Goal: Transaction & Acquisition: Book appointment/travel/reservation

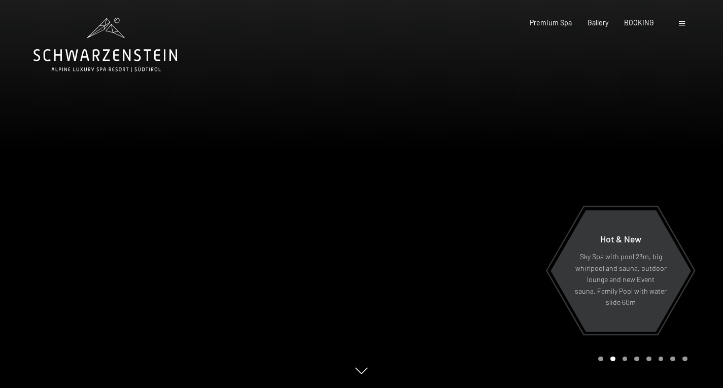
click at [491, 178] on div at bounding box center [543, 194] width 362 height 388
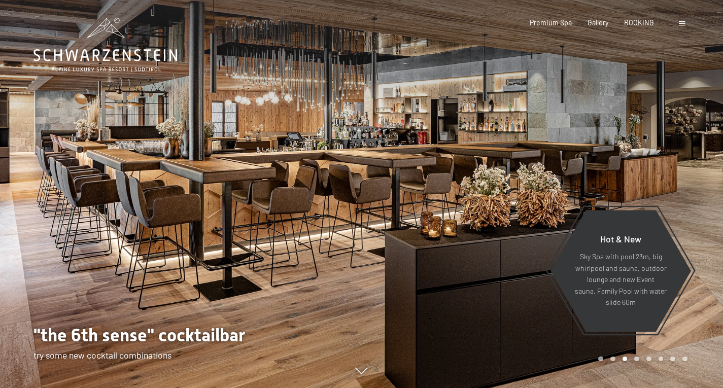
click at [496, 177] on div at bounding box center [543, 194] width 362 height 388
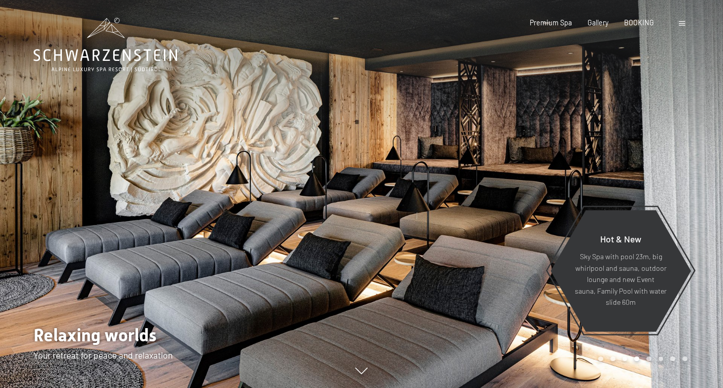
click at [496, 177] on div at bounding box center [543, 194] width 362 height 388
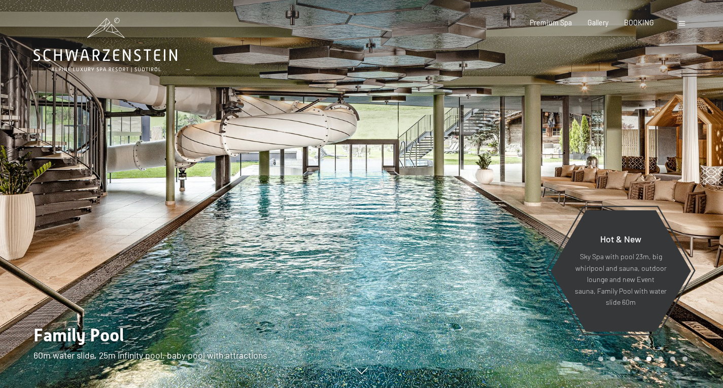
click at [496, 177] on div at bounding box center [543, 194] width 362 height 388
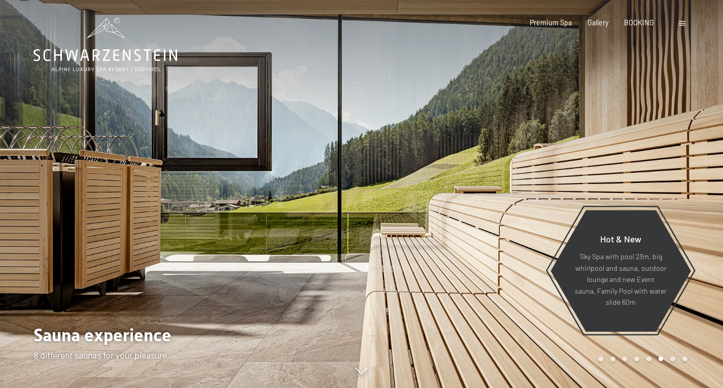
click at [496, 177] on div at bounding box center [543, 194] width 362 height 388
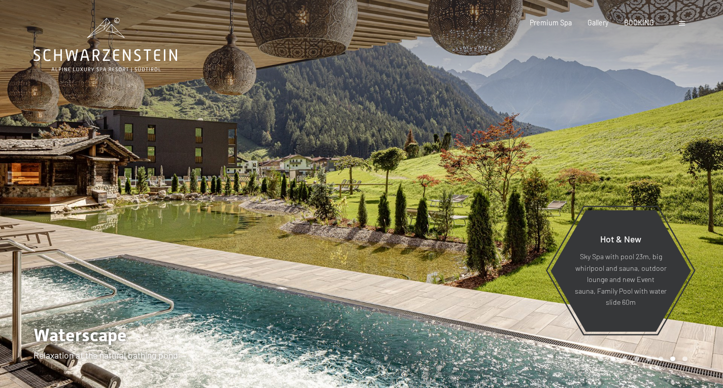
click at [496, 177] on div at bounding box center [543, 194] width 362 height 388
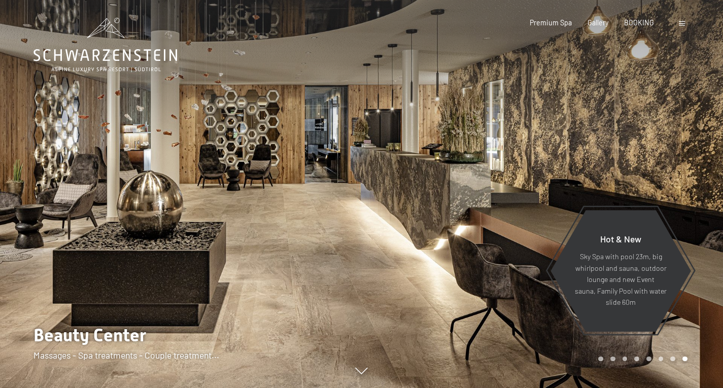
click at [496, 177] on div at bounding box center [543, 194] width 362 height 388
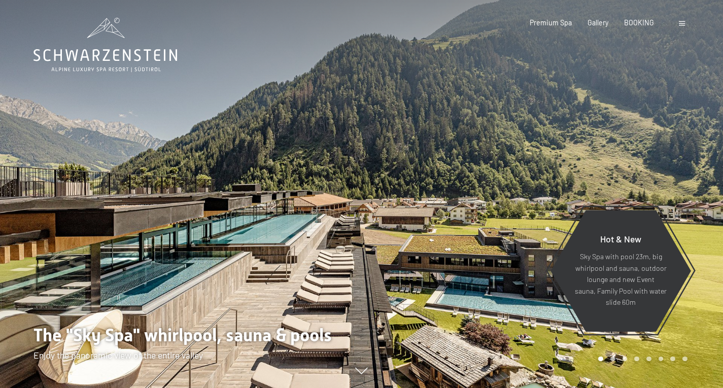
click at [496, 177] on div at bounding box center [543, 194] width 362 height 388
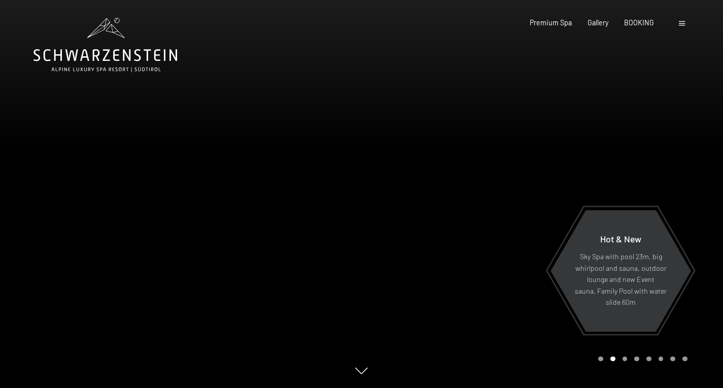
click at [496, 177] on div at bounding box center [543, 194] width 362 height 388
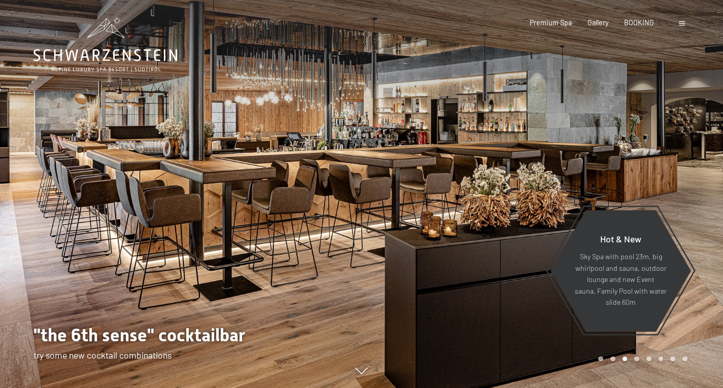
click at [496, 177] on div at bounding box center [543, 194] width 362 height 388
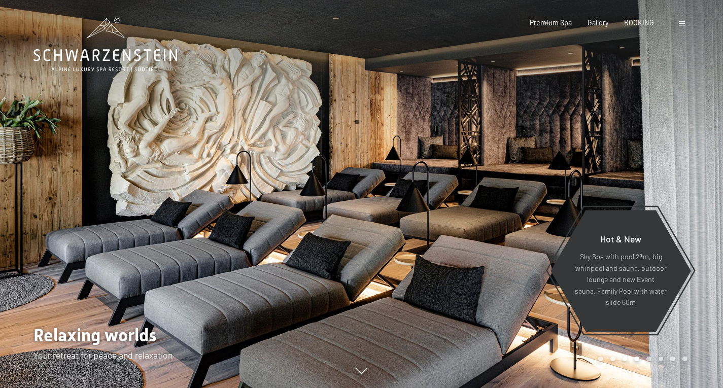
click at [496, 177] on div at bounding box center [543, 194] width 362 height 388
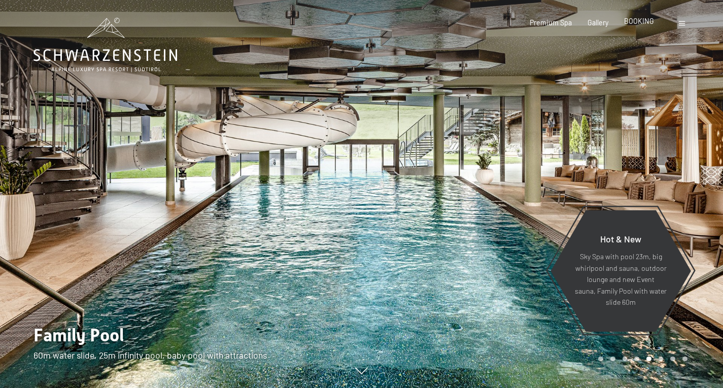
click at [631, 23] on span "BOOKING" at bounding box center [639, 21] width 30 height 9
click at [639, 23] on span "BOOKING" at bounding box center [639, 21] width 30 height 9
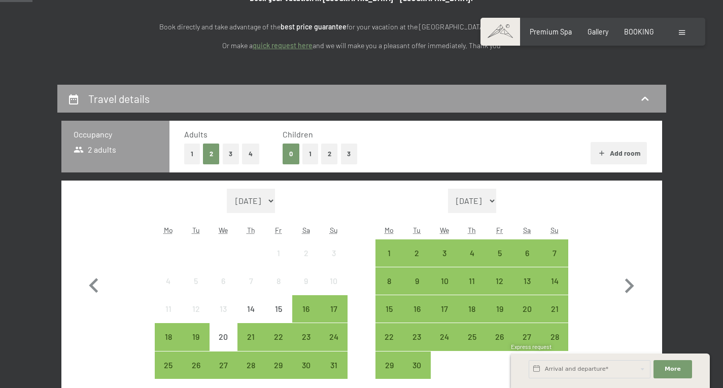
scroll to position [152, 0]
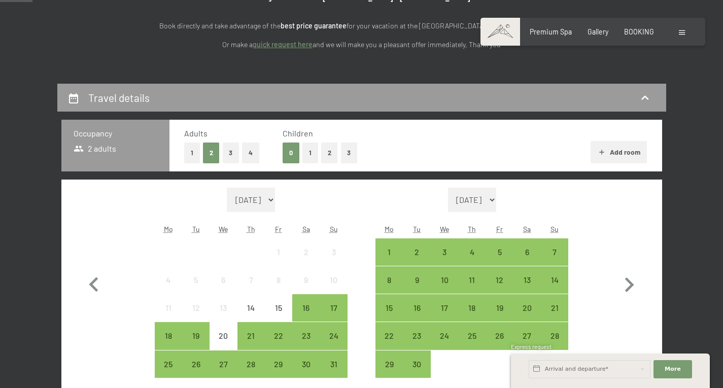
click at [248, 150] on button "4" at bounding box center [250, 153] width 17 height 21
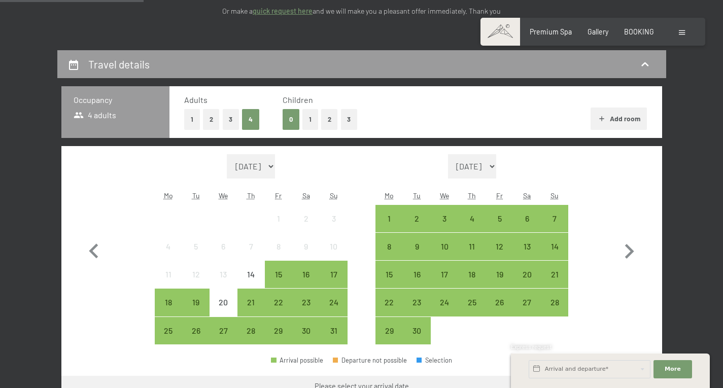
scroll to position [203, 0]
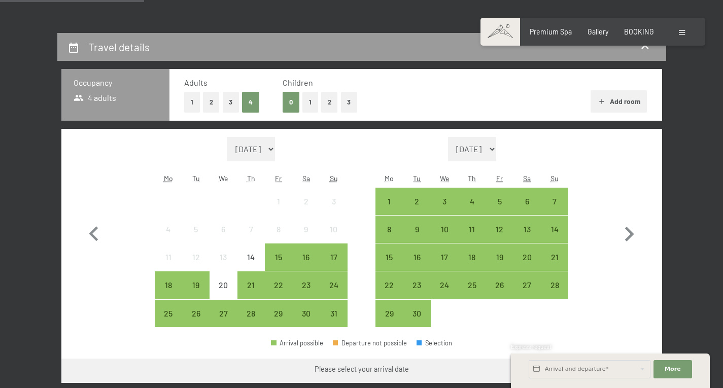
click at [275, 151] on select "[DATE] [DATE] [DATE] [DATE] [DATE] [DATE] [DATE] [DATE] [DATE] [DATE] [DATE] [D…" at bounding box center [251, 149] width 49 height 24
select select "2026-08-01"
select select "2026-09-01"
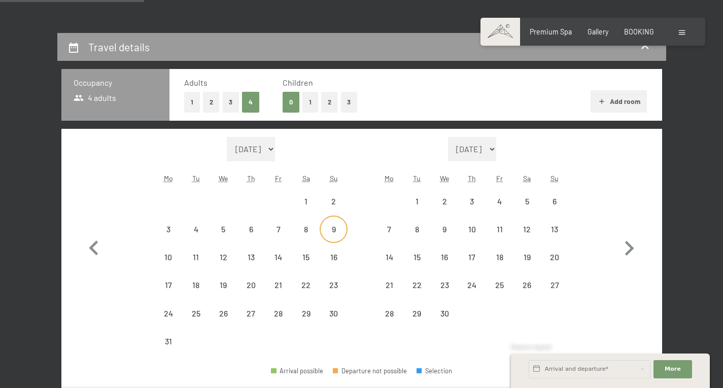
select select "2026-08-01"
select select "2026-09-01"
click at [331, 229] on div "9" at bounding box center [333, 237] width 25 height 25
select select "2026-08-01"
select select "2026-09-01"
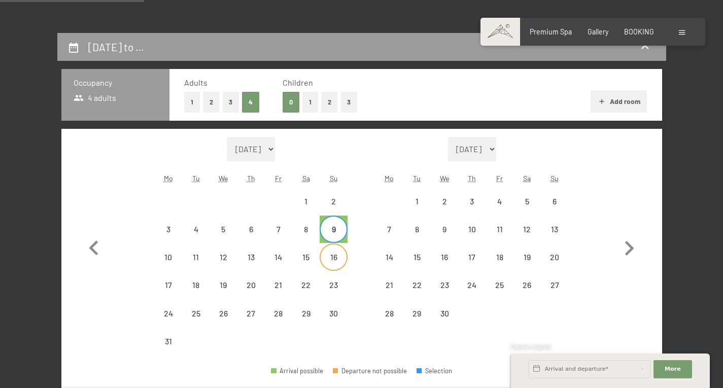
click at [333, 260] on div "16" at bounding box center [333, 265] width 25 height 25
select select "2026-08-01"
select select "2026-09-01"
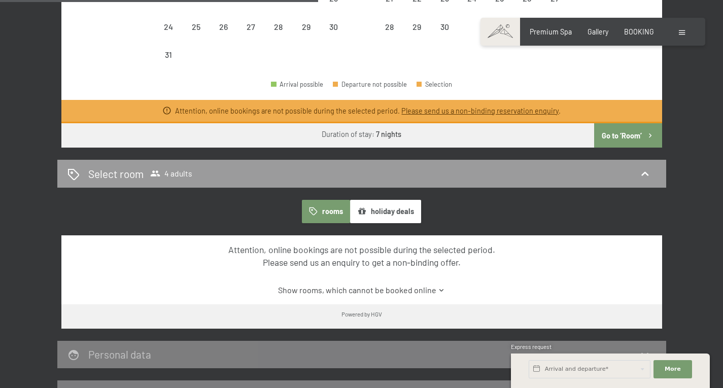
scroll to position [507, 0]
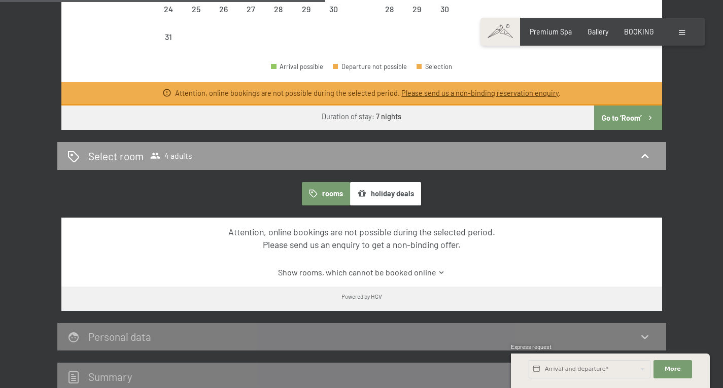
click at [633, 123] on button "Go to ‘Room’" at bounding box center [627, 118] width 67 height 24
select select "2026-08-01"
select select "2026-09-01"
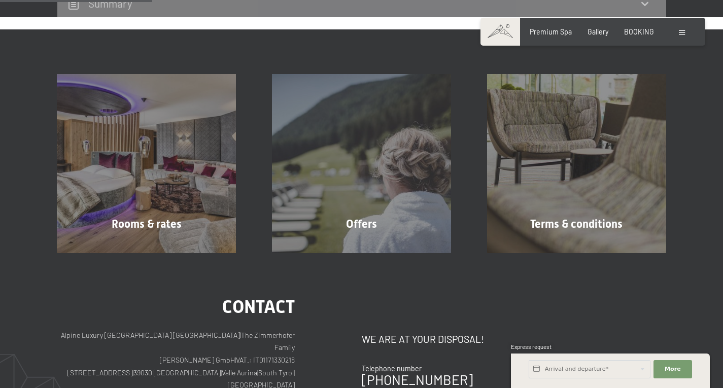
scroll to position [236, 0]
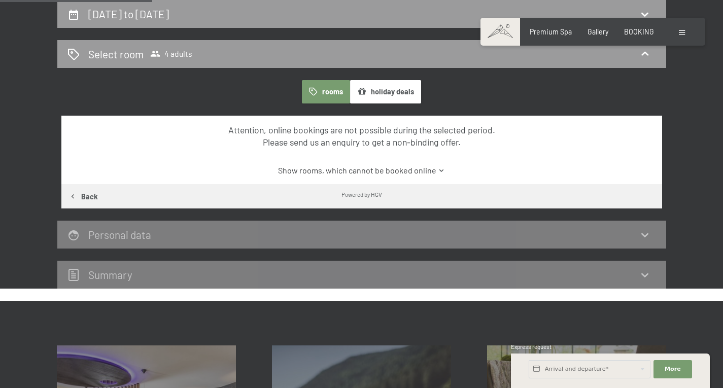
click at [438, 169] on icon at bounding box center [442, 171] width 8 height 8
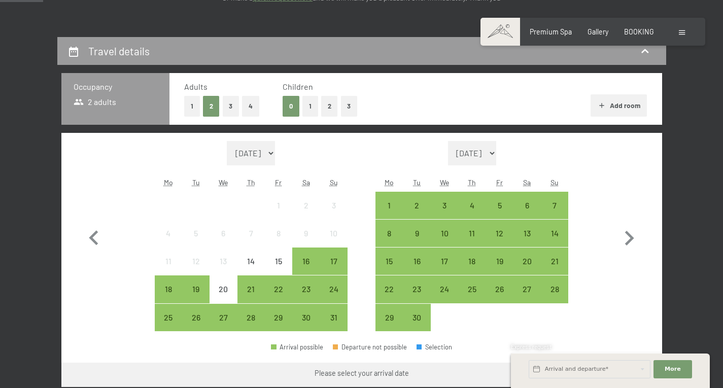
scroll to position [203, 0]
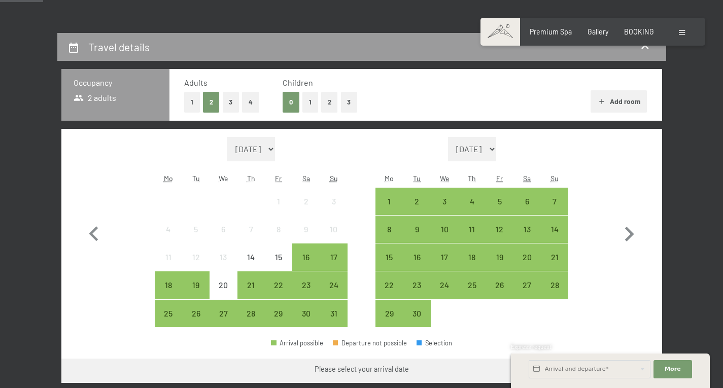
click at [275, 148] on select "[DATE] [DATE] [DATE] [DATE] [DATE] [DATE] [DATE] [DATE] [DATE] [DATE] [DATE] [D…" at bounding box center [251, 149] width 49 height 24
select select "[DATE]"
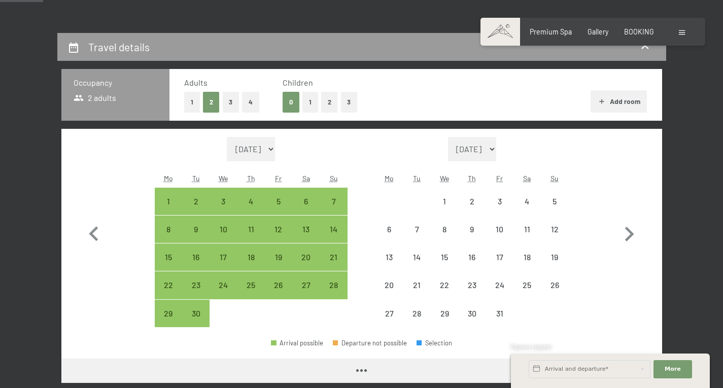
select select "[DATE]"
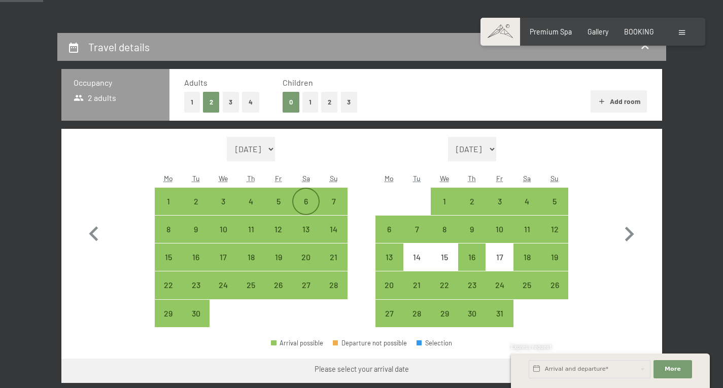
click at [308, 199] on div "6" at bounding box center [305, 209] width 25 height 25
select select "[DATE]"
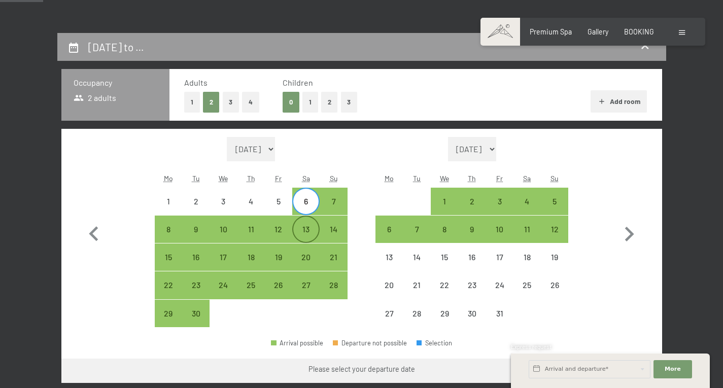
click at [307, 232] on div "13" at bounding box center [305, 237] width 25 height 25
select select "[DATE]"
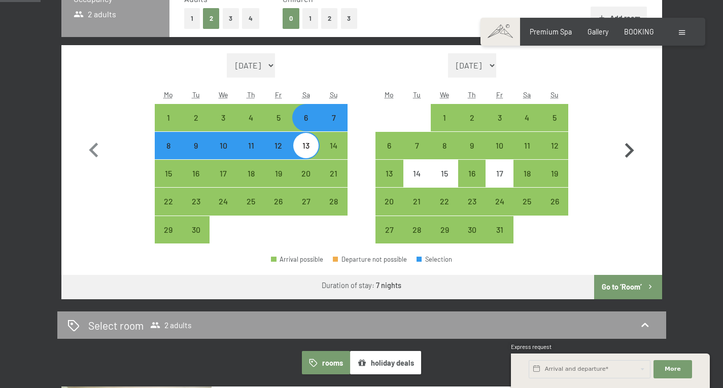
scroll to position [304, 0]
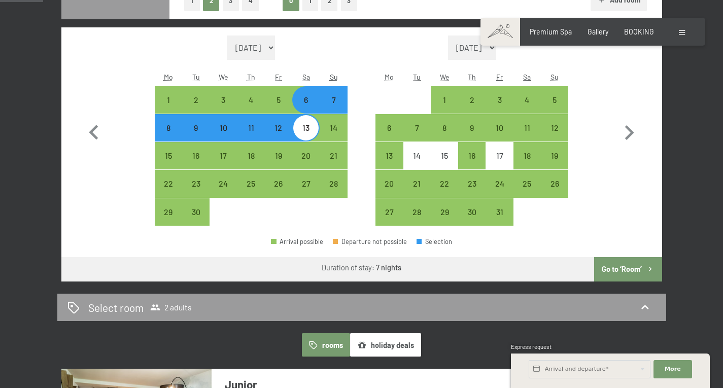
click at [619, 263] on button "Go to ‘Room’" at bounding box center [627, 269] width 67 height 24
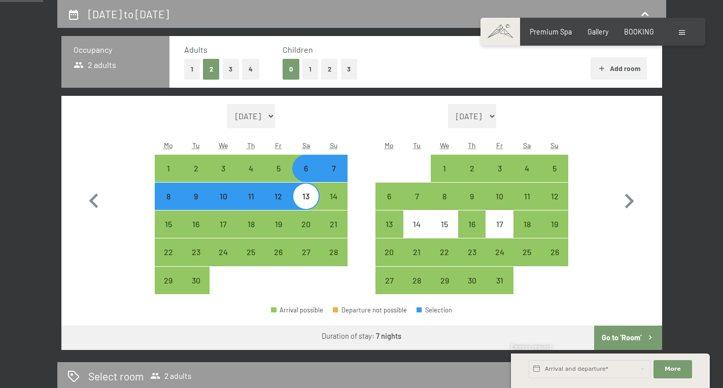
select select "[DATE]"
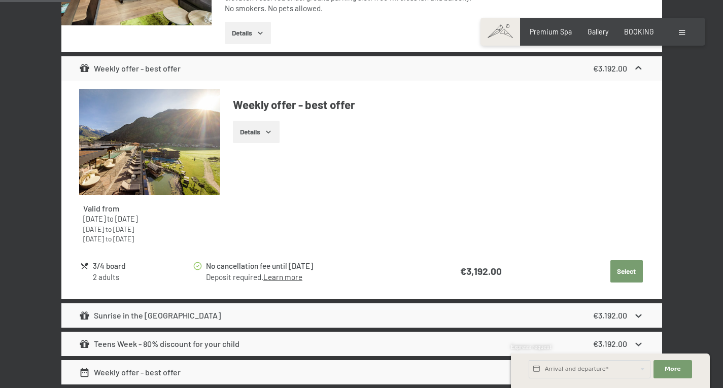
scroll to position [490, 0]
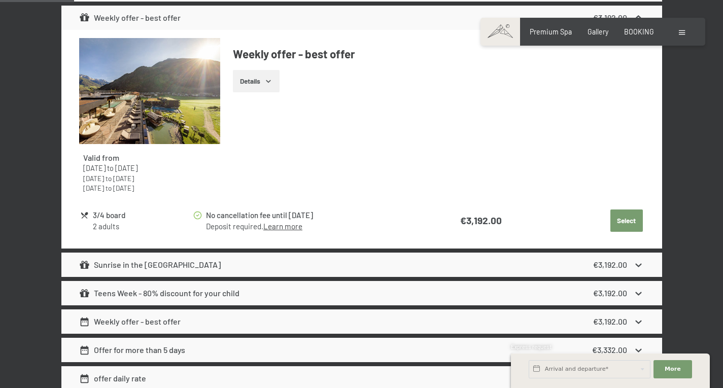
click at [618, 217] on button "Select" at bounding box center [626, 221] width 32 height 22
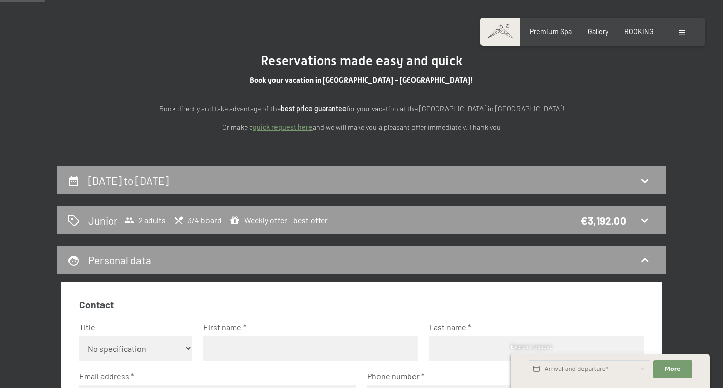
scroll to position [0, 0]
